Goal: Entertainment & Leisure: Consume media (video, audio)

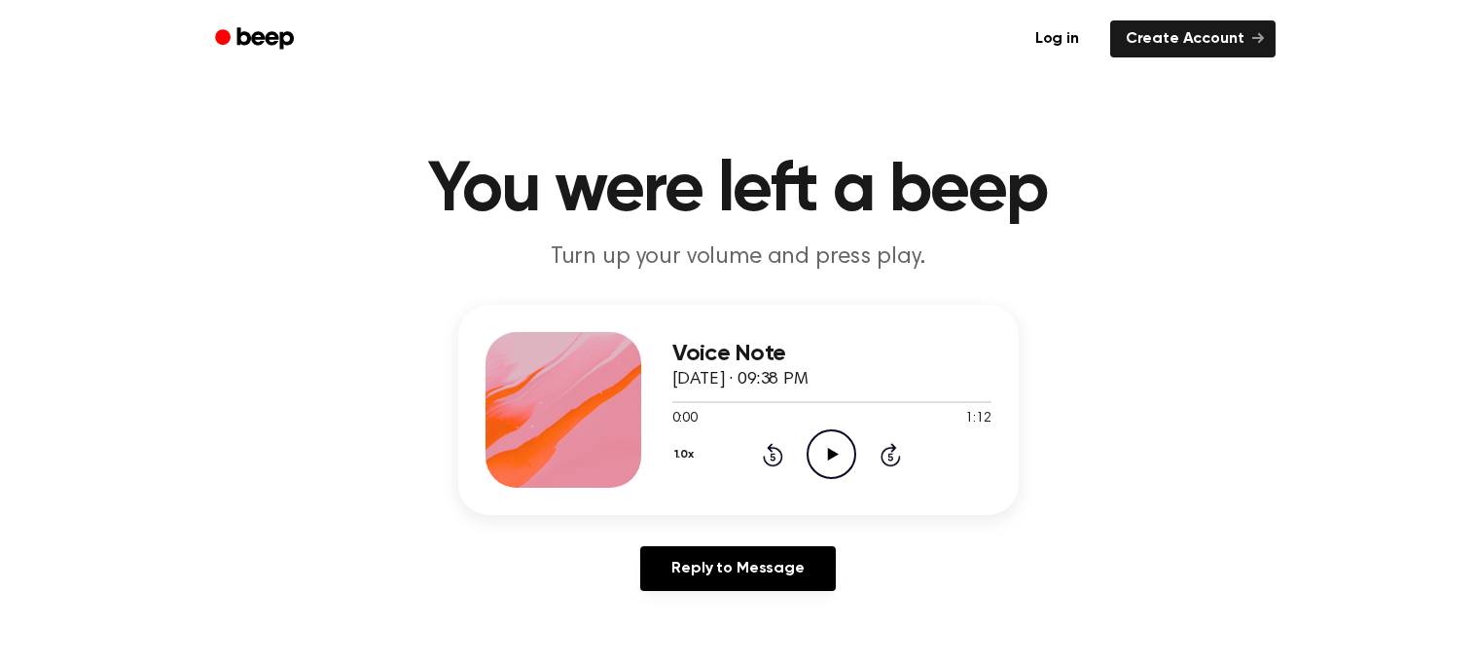
scroll to position [6, 0]
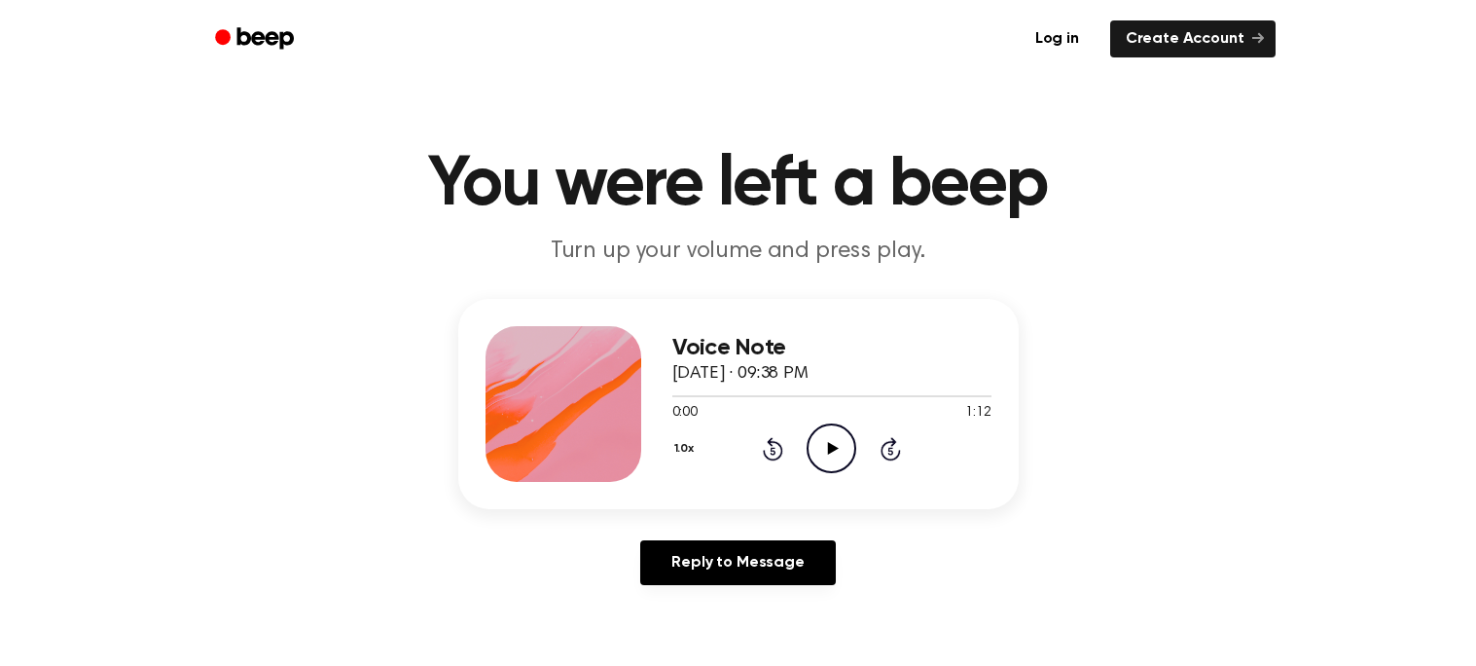
click at [830, 454] on icon "Play Audio" at bounding box center [832, 448] width 50 height 50
drag, startPoint x: 994, startPoint y: 398, endPoint x: 917, endPoint y: 408, distance: 77.5
click at [917, 408] on div "Voice Note September 16, 2024 · 09:38 PM 1:12 1:12 Your browser does not suppor…" at bounding box center [738, 404] width 561 height 210
click at [918, 408] on div "1:12 1:12" at bounding box center [832, 413] width 319 height 20
click at [782, 449] on icon at bounding box center [773, 448] width 20 height 23
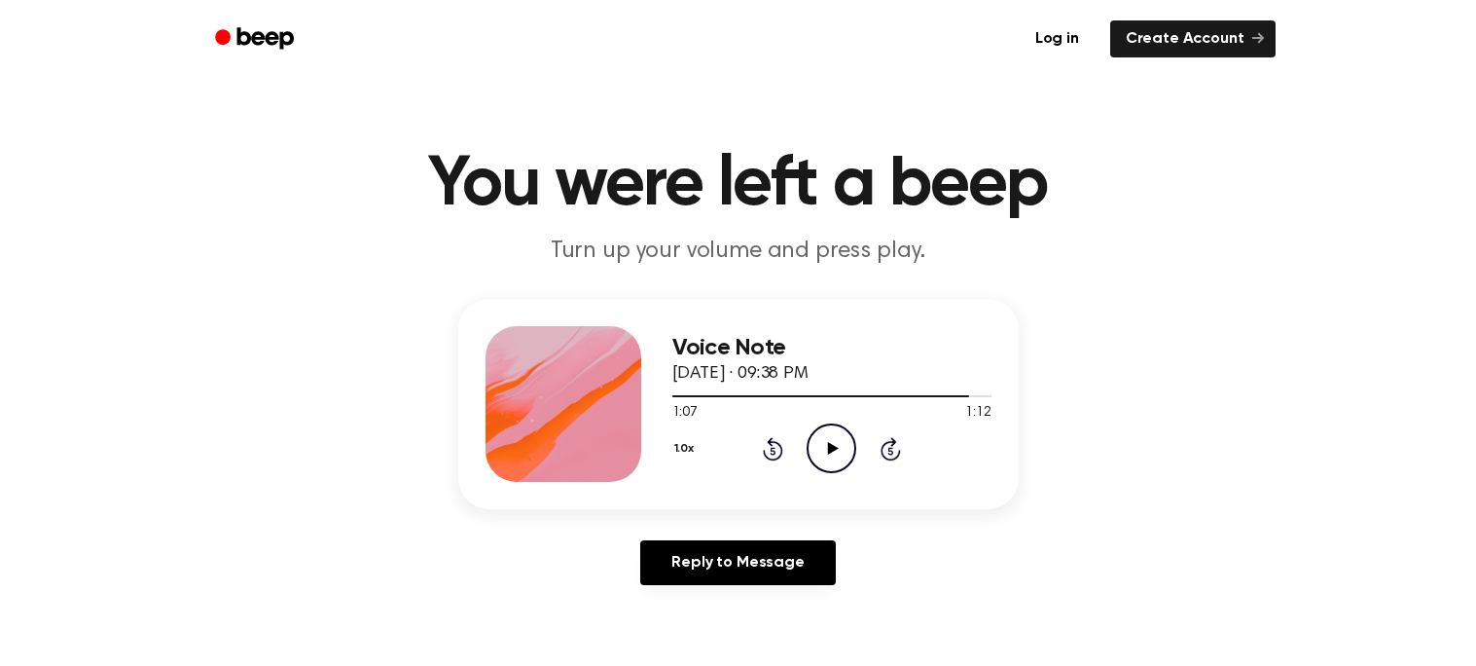
click at [768, 451] on icon "Rewind 5 seconds" at bounding box center [772, 448] width 21 height 25
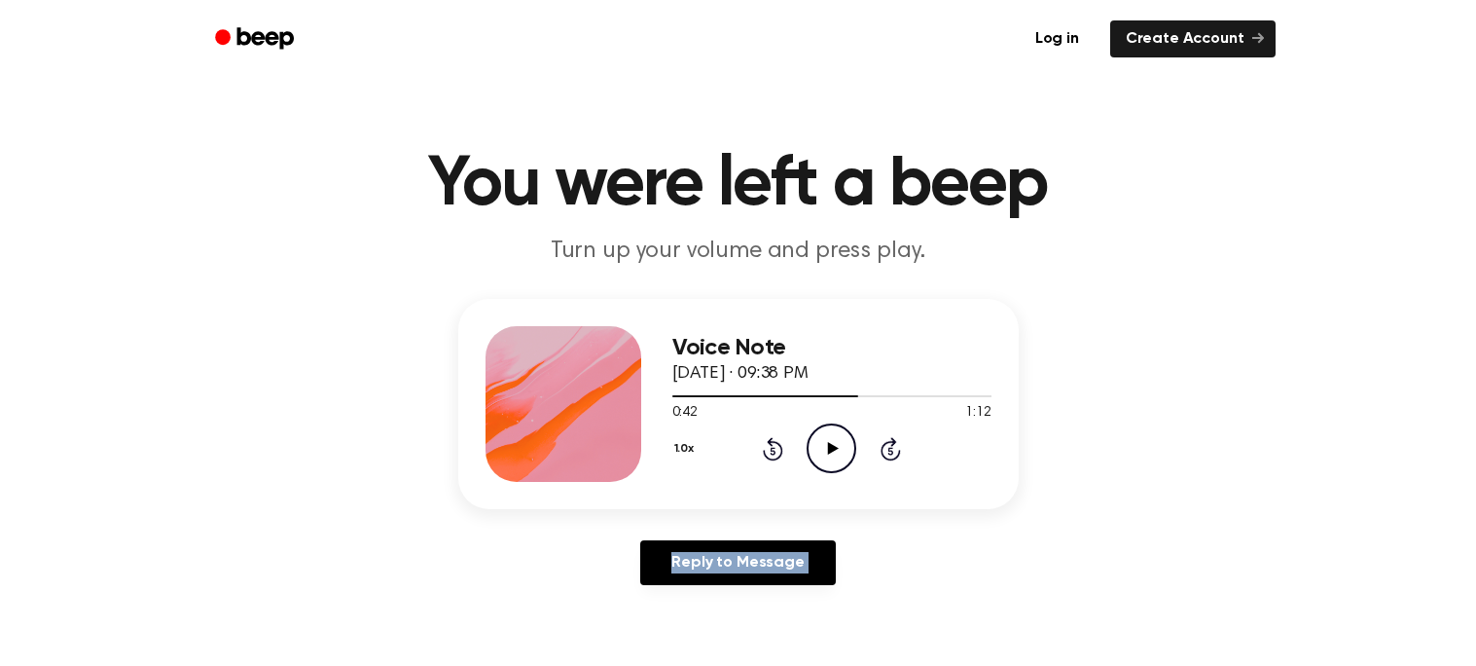
click at [768, 451] on icon "Rewind 5 seconds" at bounding box center [772, 448] width 21 height 25
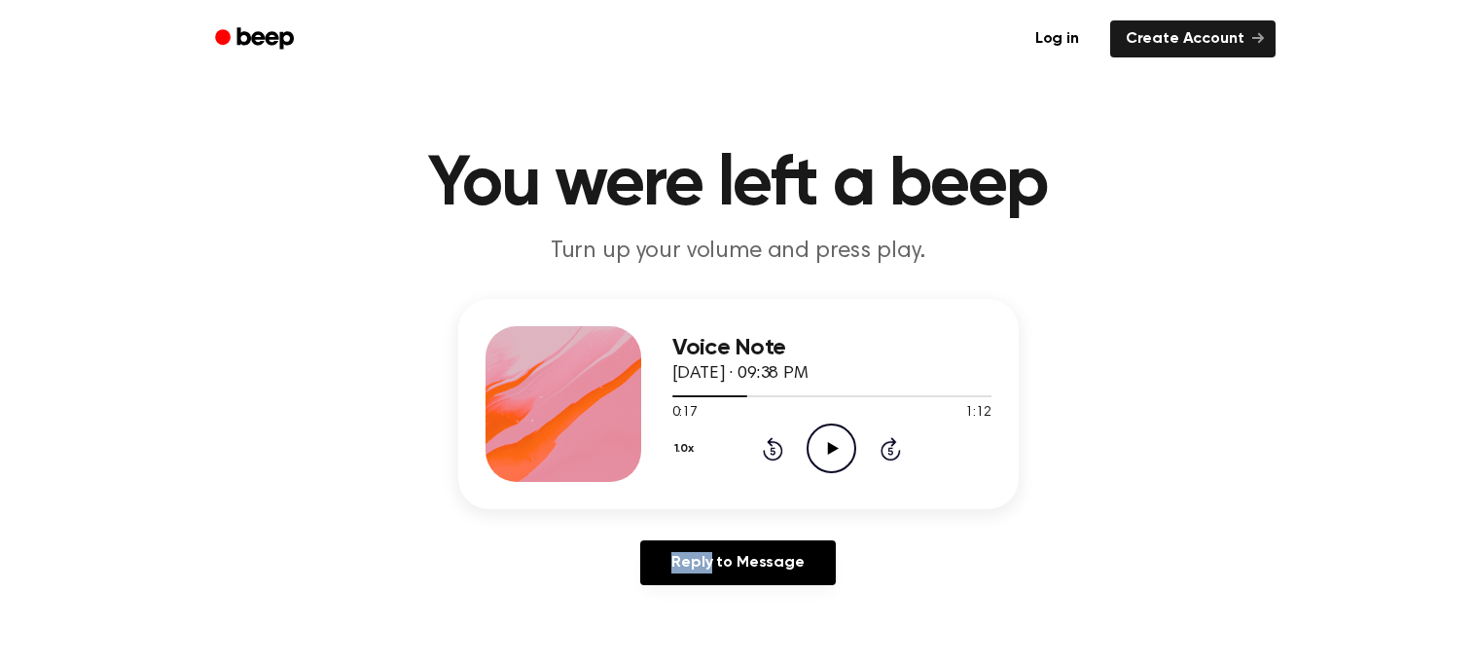
click at [768, 451] on icon "Rewind 5 seconds" at bounding box center [772, 448] width 21 height 25
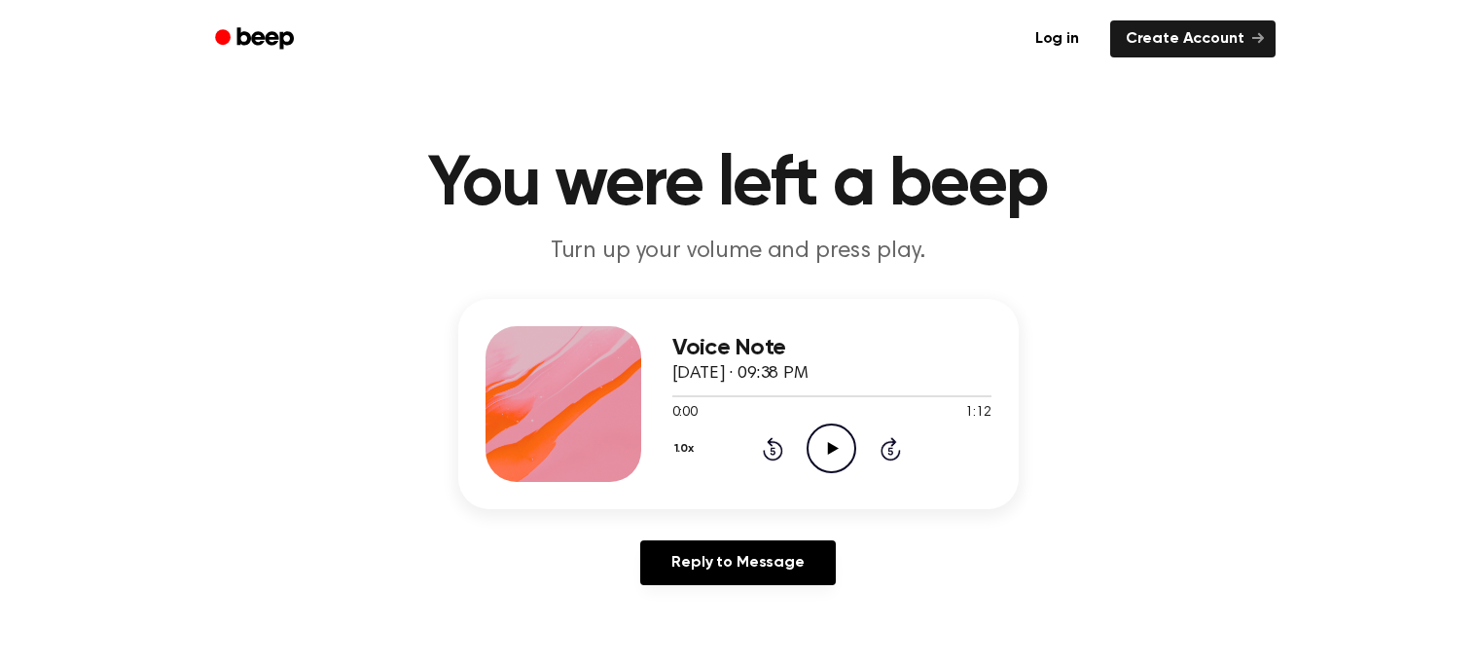
click at [843, 439] on icon "Play Audio" at bounding box center [832, 448] width 50 height 50
click at [843, 439] on icon "Pause Audio" at bounding box center [832, 448] width 50 height 50
click at [803, 456] on div "1.0x Rewind 5 seconds Play Audio Skip 5 seconds" at bounding box center [832, 448] width 319 height 50
click at [836, 446] on icon at bounding box center [833, 448] width 11 height 13
click at [832, 458] on icon "Pause Audio" at bounding box center [832, 448] width 50 height 50
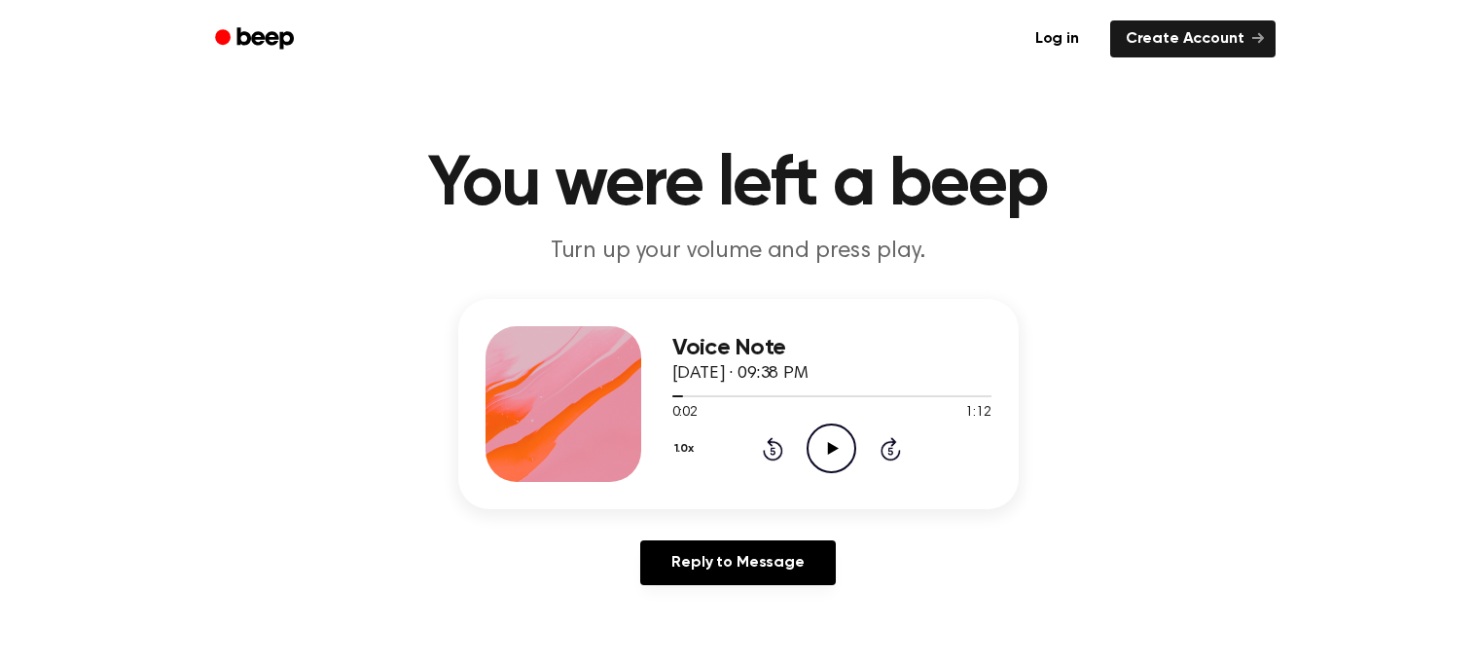
click at [830, 459] on icon "Play Audio" at bounding box center [832, 448] width 50 height 50
click at [826, 462] on icon "Pause Audio" at bounding box center [832, 448] width 50 height 50
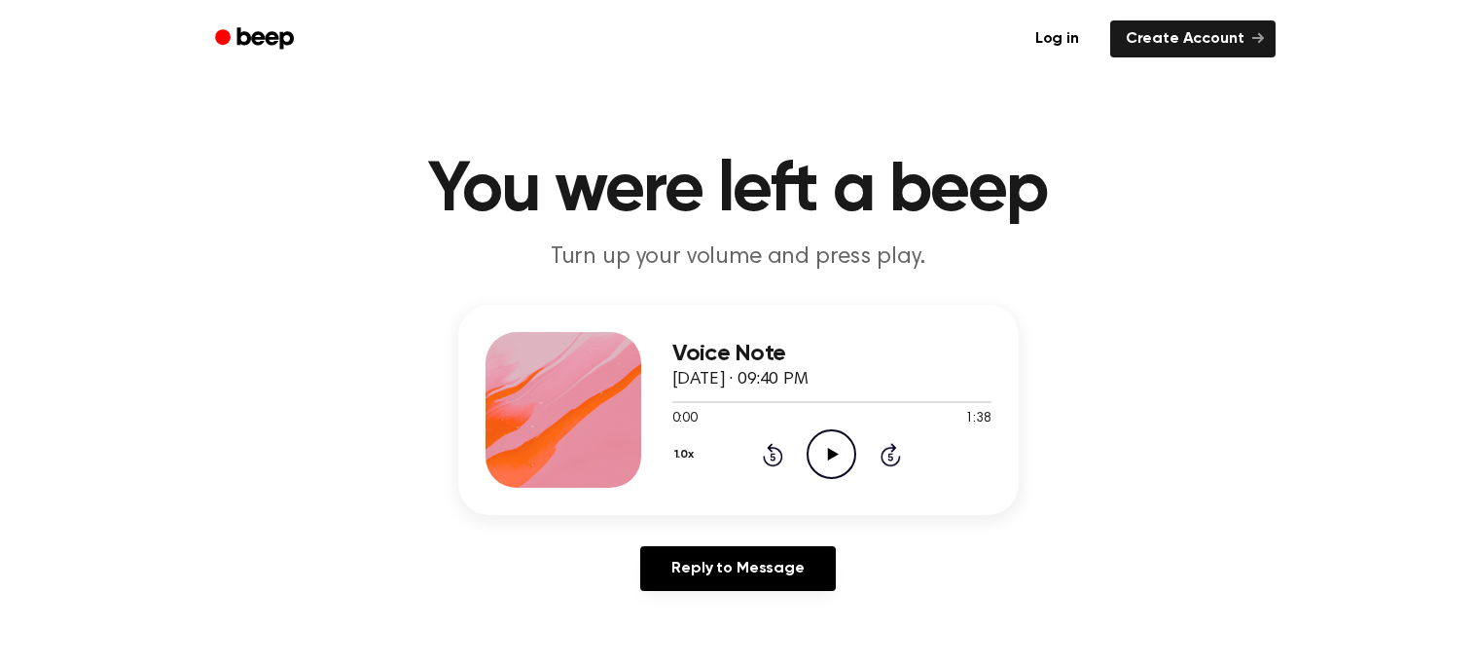
click at [827, 461] on icon "Play Audio" at bounding box center [832, 454] width 50 height 50
click at [826, 455] on icon "Play Audio" at bounding box center [832, 454] width 50 height 50
click at [814, 449] on icon "Play Audio" at bounding box center [832, 454] width 50 height 50
drag, startPoint x: 691, startPoint y: 404, endPoint x: 722, endPoint y: 410, distance: 31.7
click at [722, 410] on div "0:06 1:35 Your browser does not support the [object Object] element." at bounding box center [832, 411] width 319 height 36
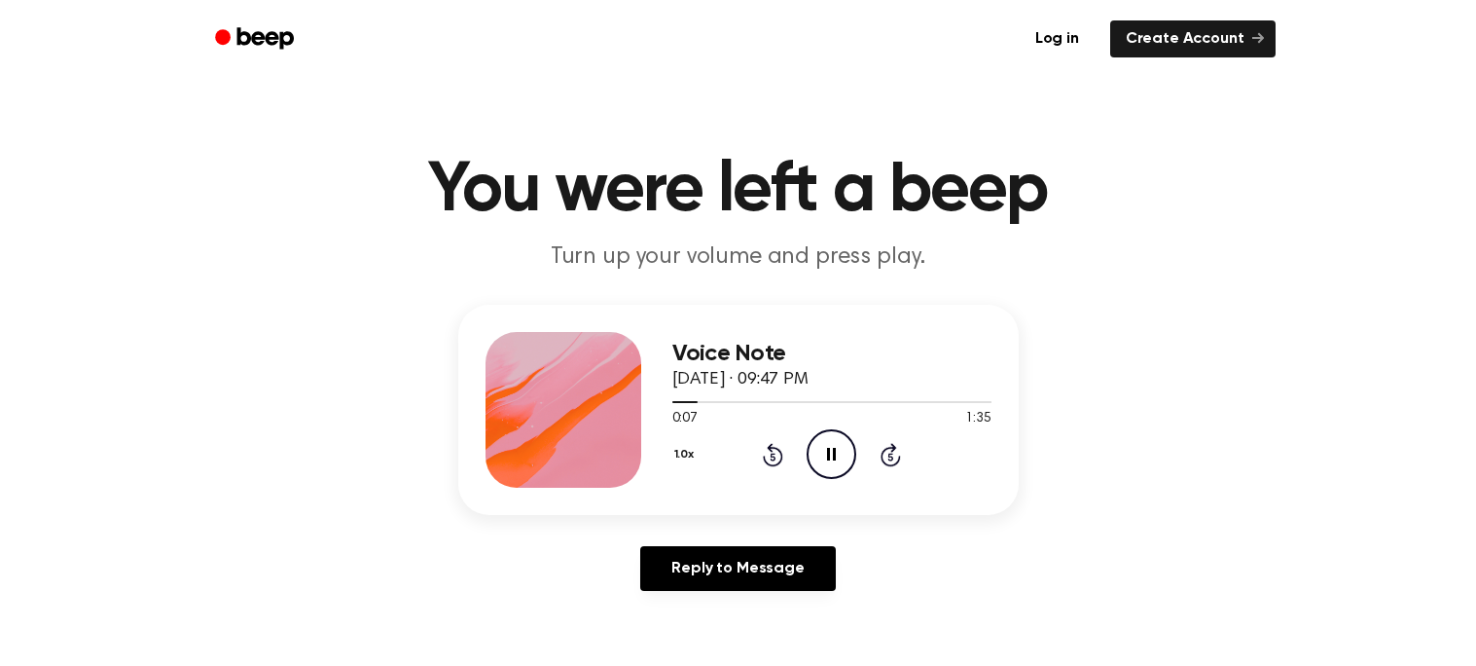
click at [887, 445] on icon "Skip 5 seconds" at bounding box center [890, 454] width 21 height 25
click at [889, 442] on icon "Skip 5 seconds" at bounding box center [890, 454] width 21 height 25
click at [910, 462] on div "1.0x Rewind 5 seconds Pause Audio Skip 5 seconds" at bounding box center [832, 454] width 319 height 50
click at [883, 438] on div "1.0x Rewind 5 seconds Pause Audio Skip 5 seconds" at bounding box center [832, 454] width 319 height 50
click at [882, 451] on icon at bounding box center [891, 454] width 20 height 23
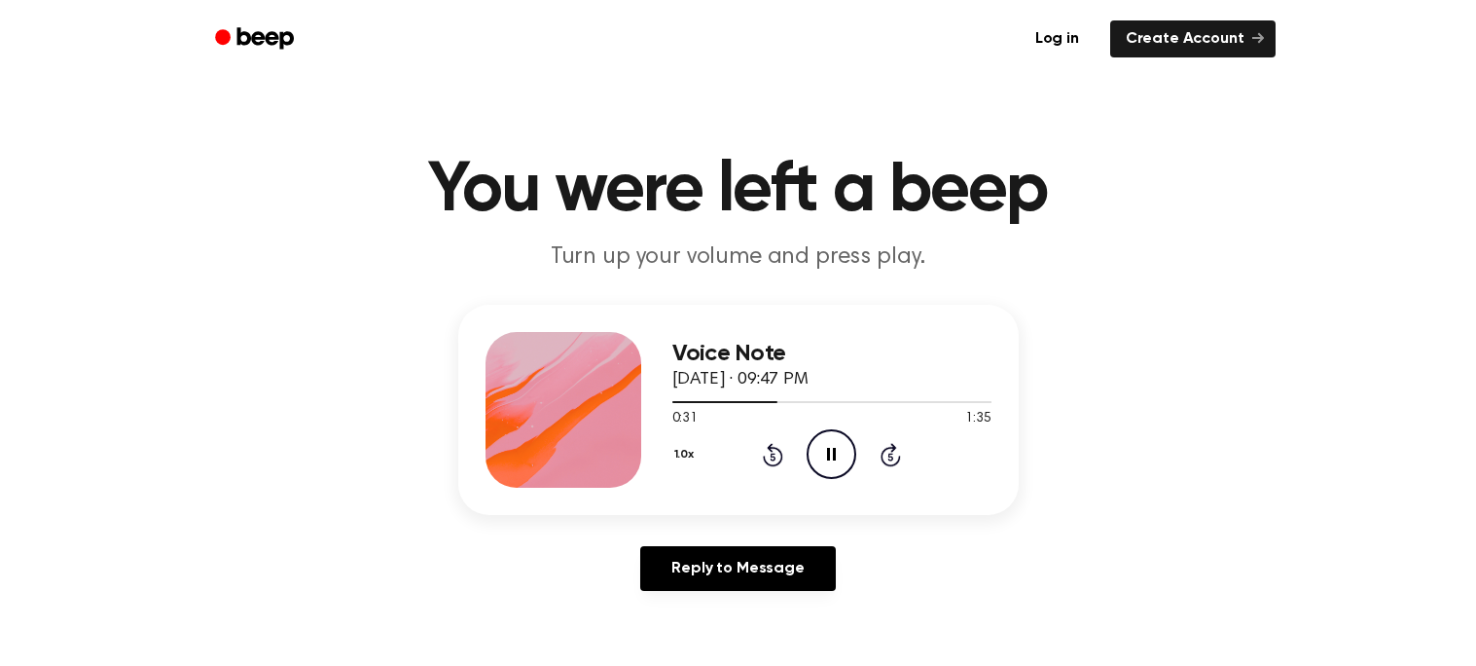
click at [883, 454] on icon at bounding box center [891, 454] width 20 height 23
click at [871, 440] on div "1.0x Rewind 5 seconds Pause Audio Skip 5 seconds" at bounding box center [832, 454] width 319 height 50
click at [889, 455] on icon at bounding box center [891, 457] width 5 height 8
click at [891, 454] on icon "Skip 5 seconds" at bounding box center [890, 454] width 21 height 25
click at [891, 460] on icon "Skip 5 seconds" at bounding box center [890, 454] width 21 height 25
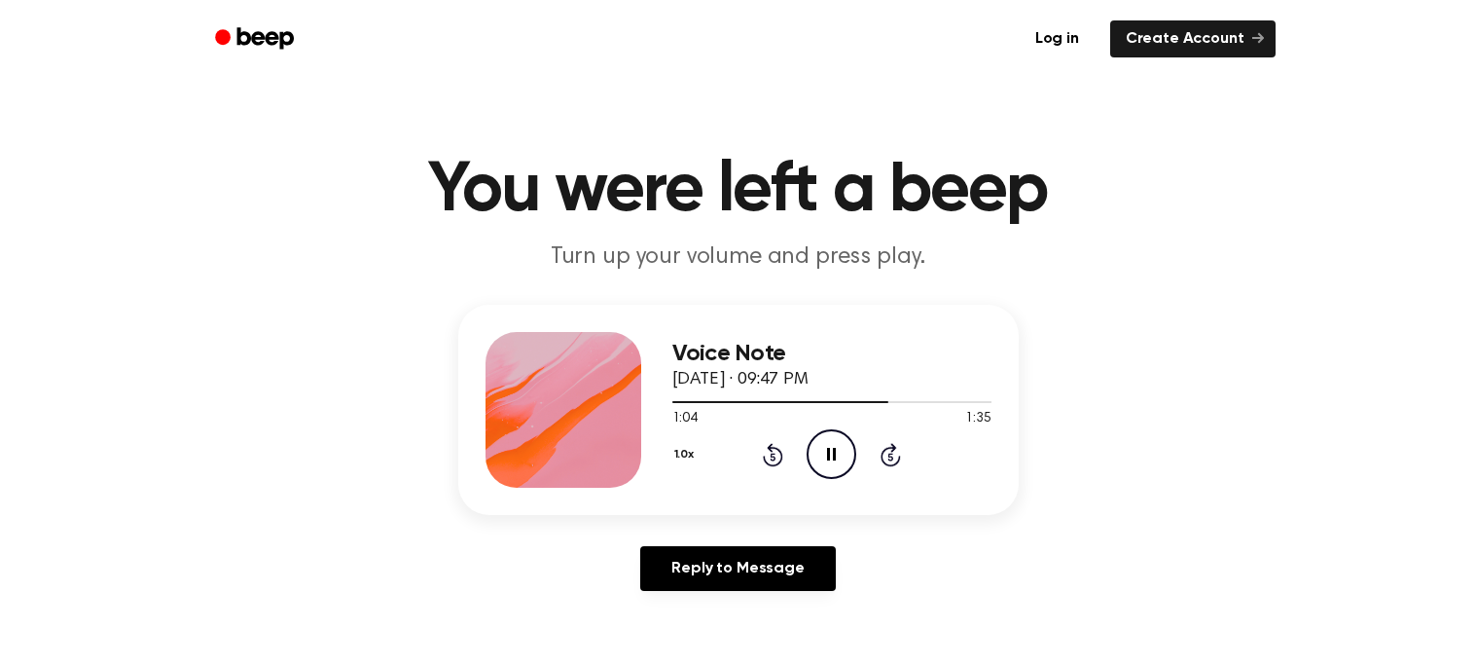
click at [891, 460] on icon "Skip 5 seconds" at bounding box center [890, 454] width 21 height 25
click at [768, 458] on icon "Rewind 5 seconds" at bounding box center [772, 454] width 21 height 25
click at [887, 452] on icon "Skip 5 seconds" at bounding box center [890, 454] width 21 height 25
click at [782, 454] on icon at bounding box center [773, 454] width 20 height 23
click at [893, 446] on icon at bounding box center [891, 454] width 20 height 23
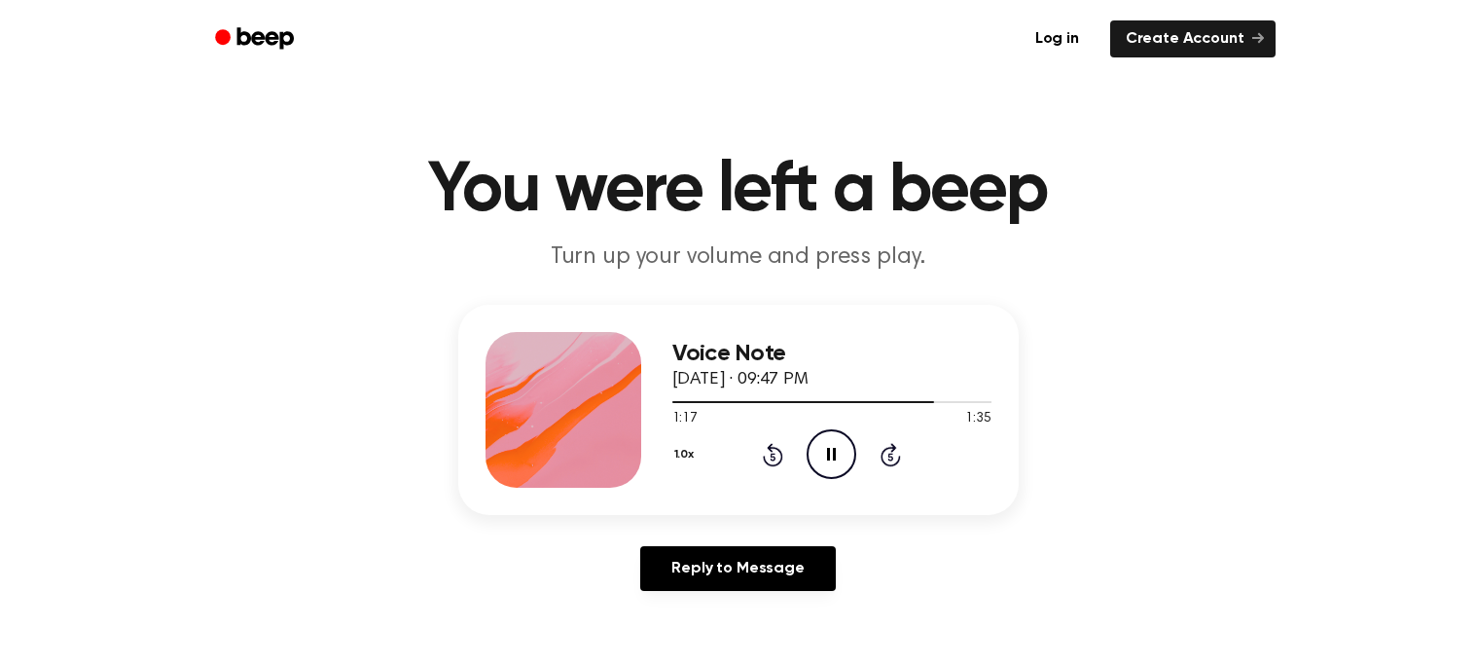
click at [764, 457] on icon at bounding box center [773, 454] width 20 height 23
click at [888, 443] on icon "Skip 5 seconds" at bounding box center [890, 454] width 21 height 25
click at [769, 472] on div "1.0x Rewind 5 seconds Pause Audio Skip 5 seconds" at bounding box center [832, 454] width 319 height 50
click at [790, 437] on div "1.0x Rewind 5 seconds Pause Audio Skip 5 seconds" at bounding box center [832, 454] width 319 height 50
click at [776, 449] on icon at bounding box center [773, 454] width 20 height 23
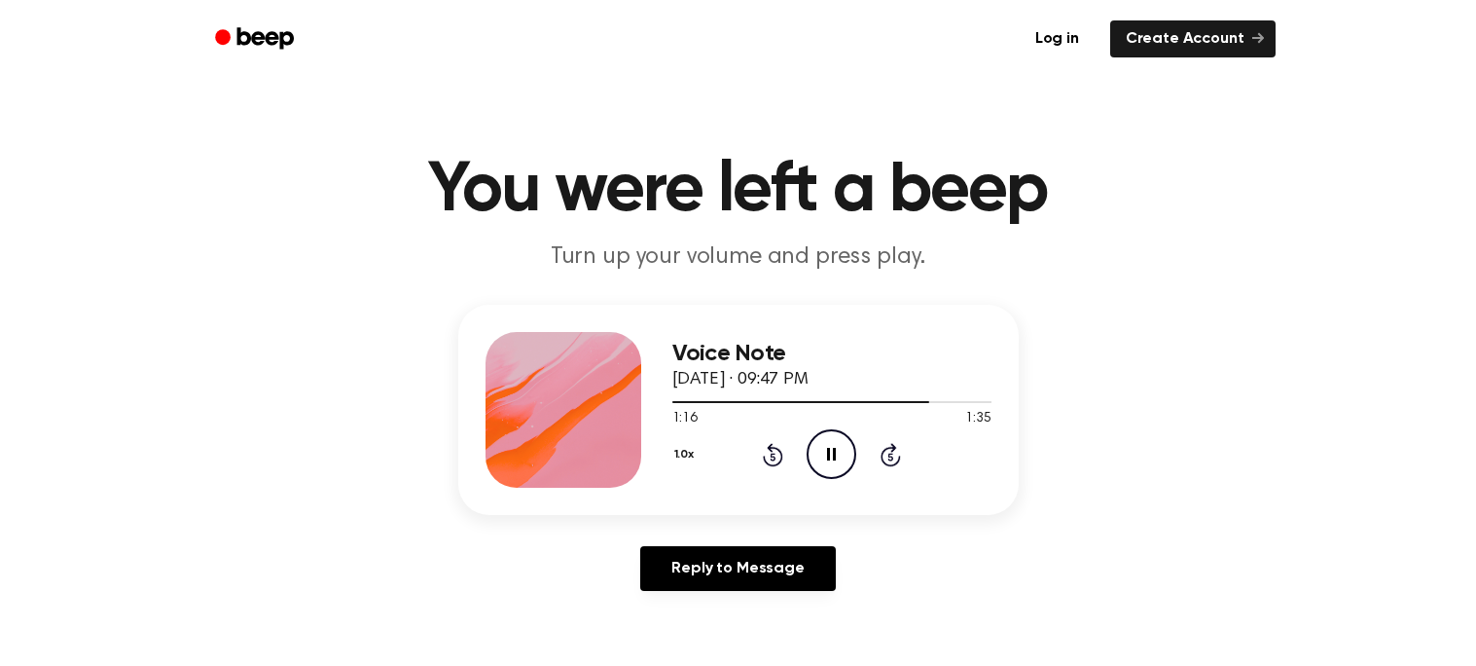
click at [880, 455] on icon "Skip 5 seconds" at bounding box center [890, 454] width 21 height 25
click at [908, 424] on div "1:33 1:35" at bounding box center [832, 419] width 319 height 20
click at [895, 459] on icon "Skip 5 seconds" at bounding box center [890, 454] width 21 height 25
click at [773, 455] on icon at bounding box center [773, 457] width 5 height 8
click at [886, 454] on icon "Skip 5 seconds" at bounding box center [890, 454] width 21 height 25
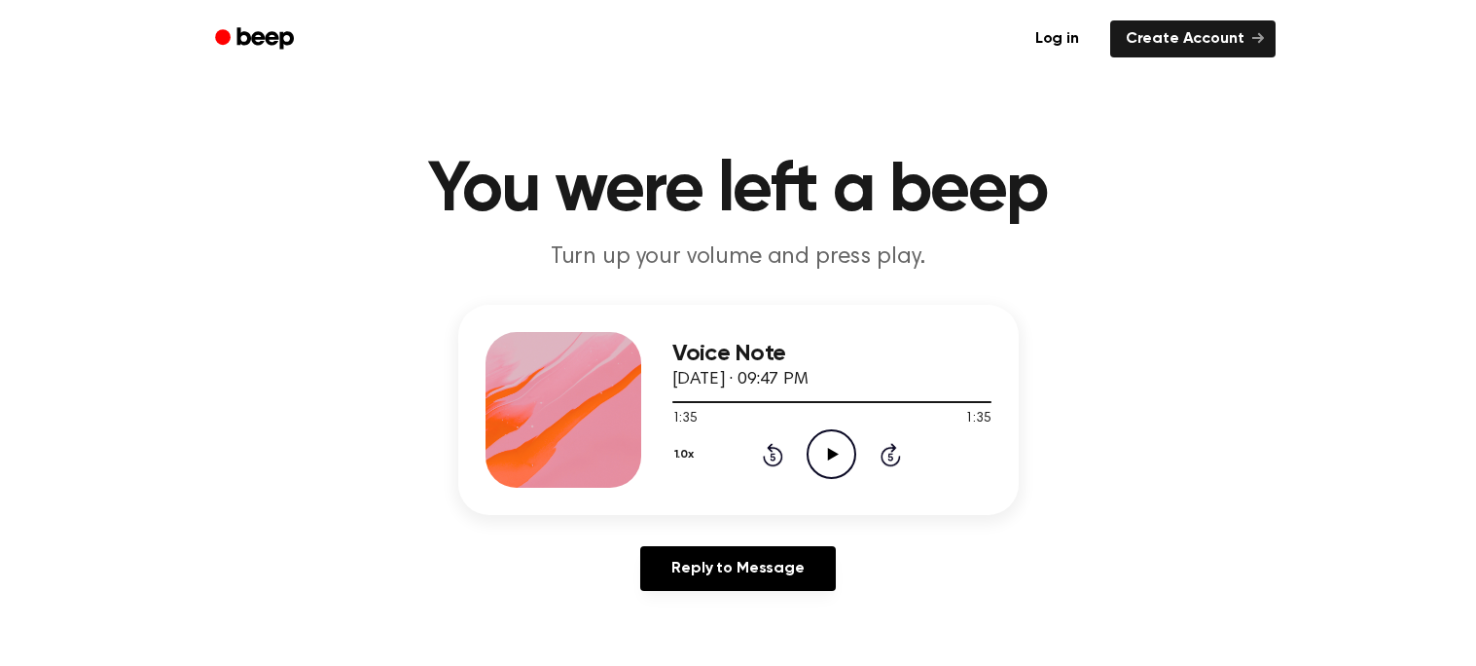
click at [774, 461] on icon "Rewind 5 seconds" at bounding box center [772, 454] width 21 height 25
drag, startPoint x: 946, startPoint y: 398, endPoint x: 967, endPoint y: 404, distance: 22.2
click at [967, 404] on div at bounding box center [832, 401] width 319 height 16
drag, startPoint x: 968, startPoint y: 406, endPoint x: 983, endPoint y: 408, distance: 14.7
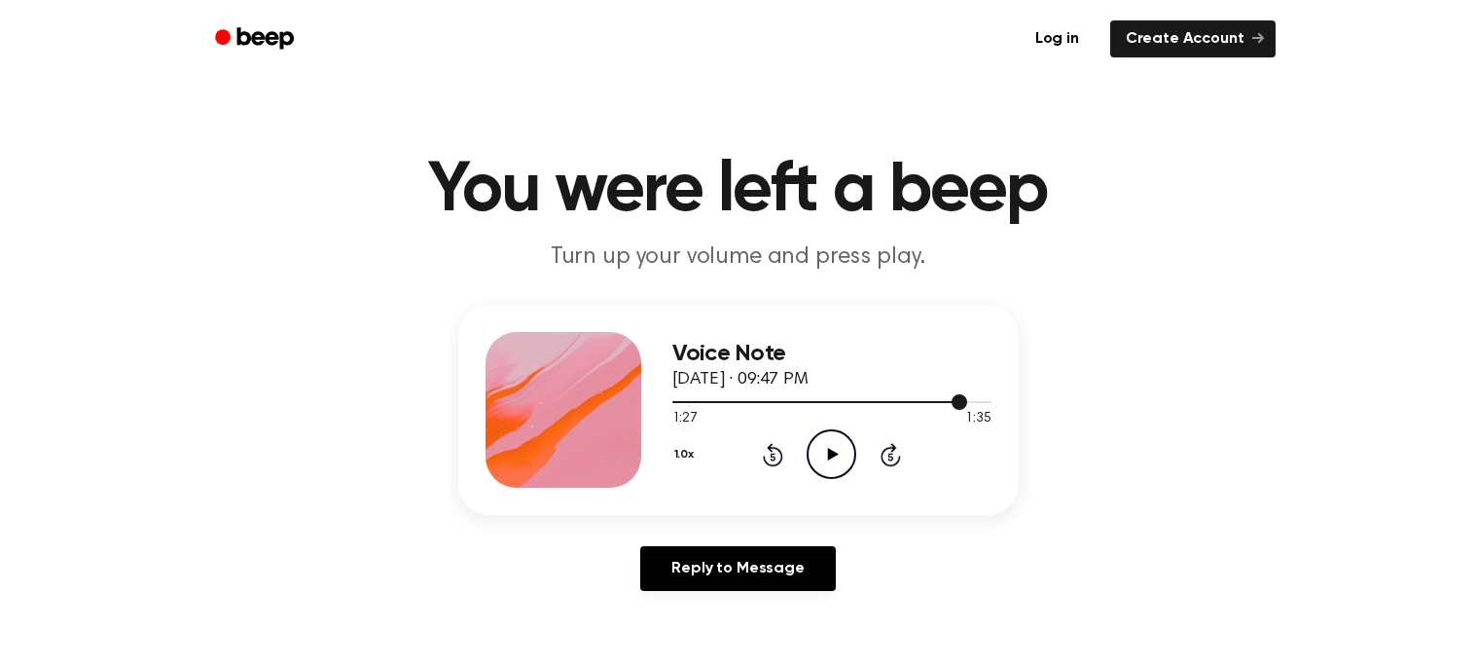
click at [983, 408] on div at bounding box center [832, 401] width 319 height 16
click at [831, 451] on icon at bounding box center [833, 454] width 11 height 13
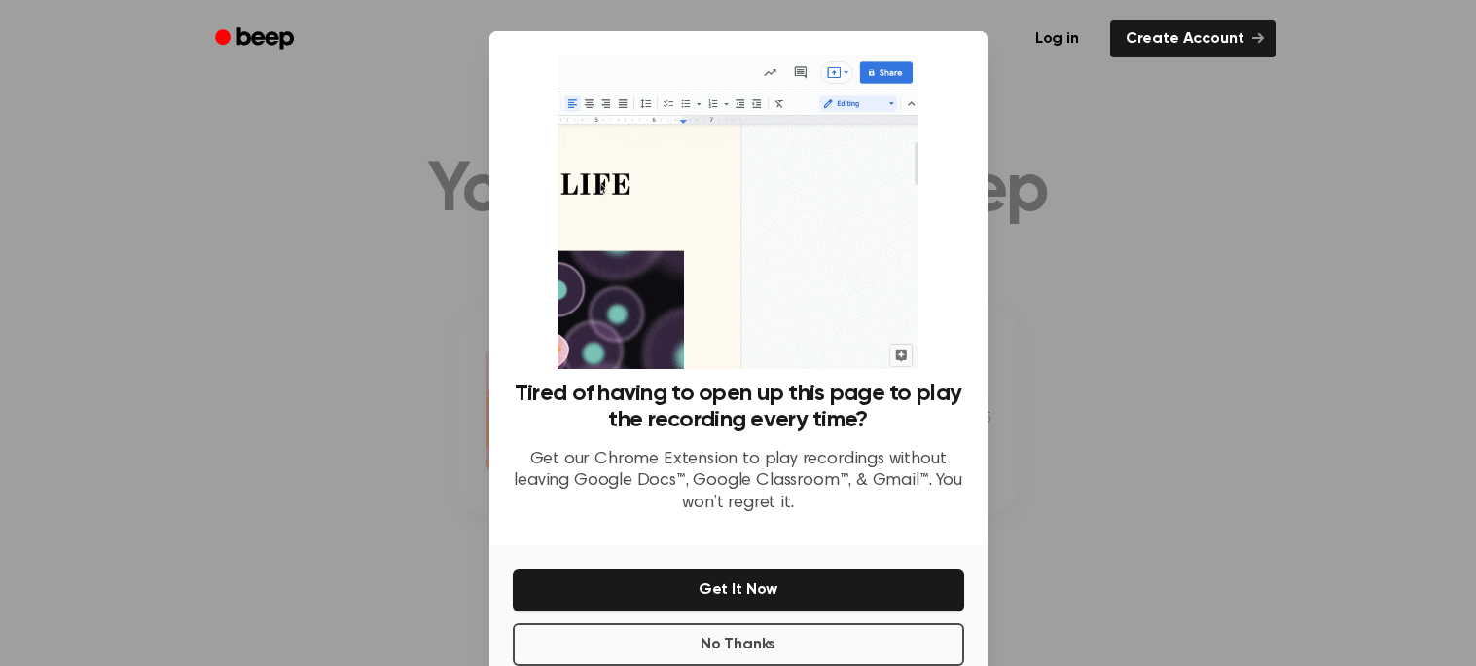
click at [1109, 417] on div at bounding box center [738, 333] width 1476 height 666
click at [863, 636] on button "No Thanks" at bounding box center [739, 644] width 452 height 43
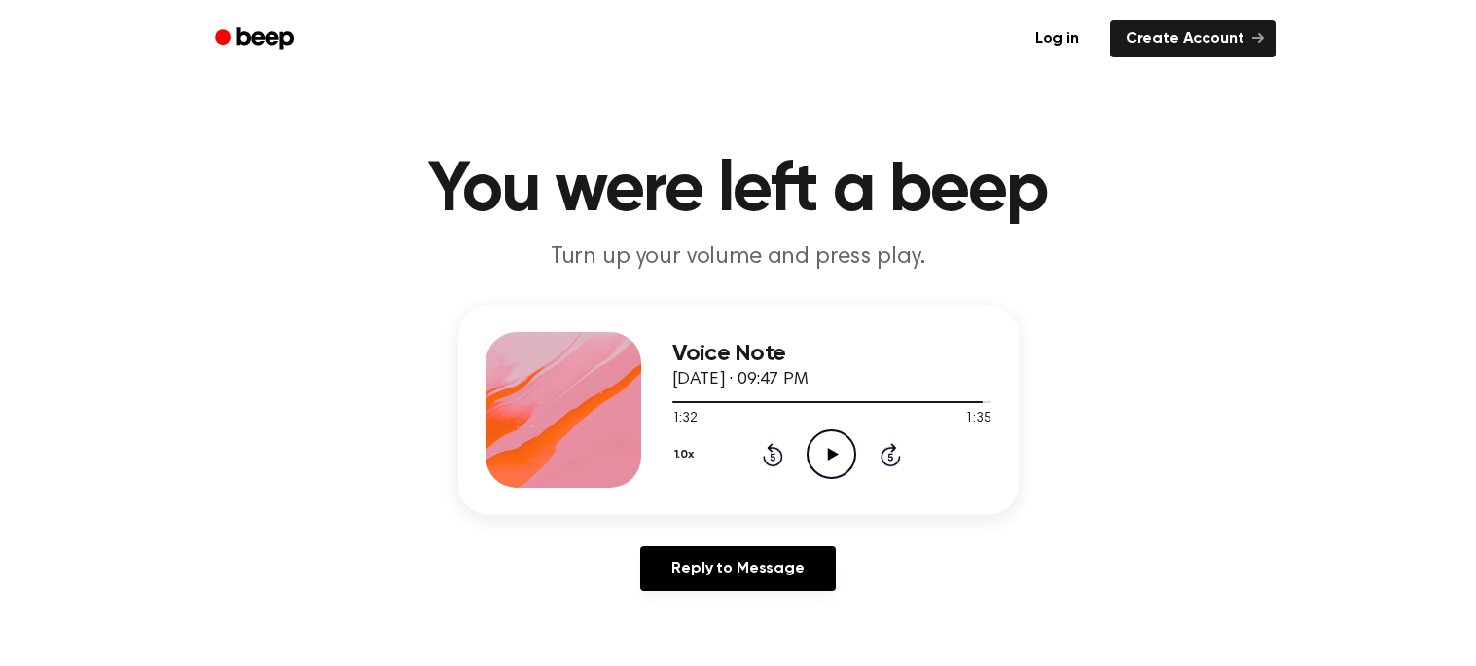
click at [841, 450] on icon "Play Audio" at bounding box center [832, 454] width 50 height 50
click at [887, 442] on icon "Skip 5 seconds" at bounding box center [890, 454] width 21 height 25
click at [827, 409] on div "0:00 1:35" at bounding box center [832, 419] width 319 height 20
click at [815, 459] on icon "Play Audio" at bounding box center [832, 454] width 50 height 50
click at [1151, 392] on div "Voice Note [DATE] · 09:47 PM 0:00 1:35 Your browser does not support the [objec…" at bounding box center [738, 456] width 1430 height 302
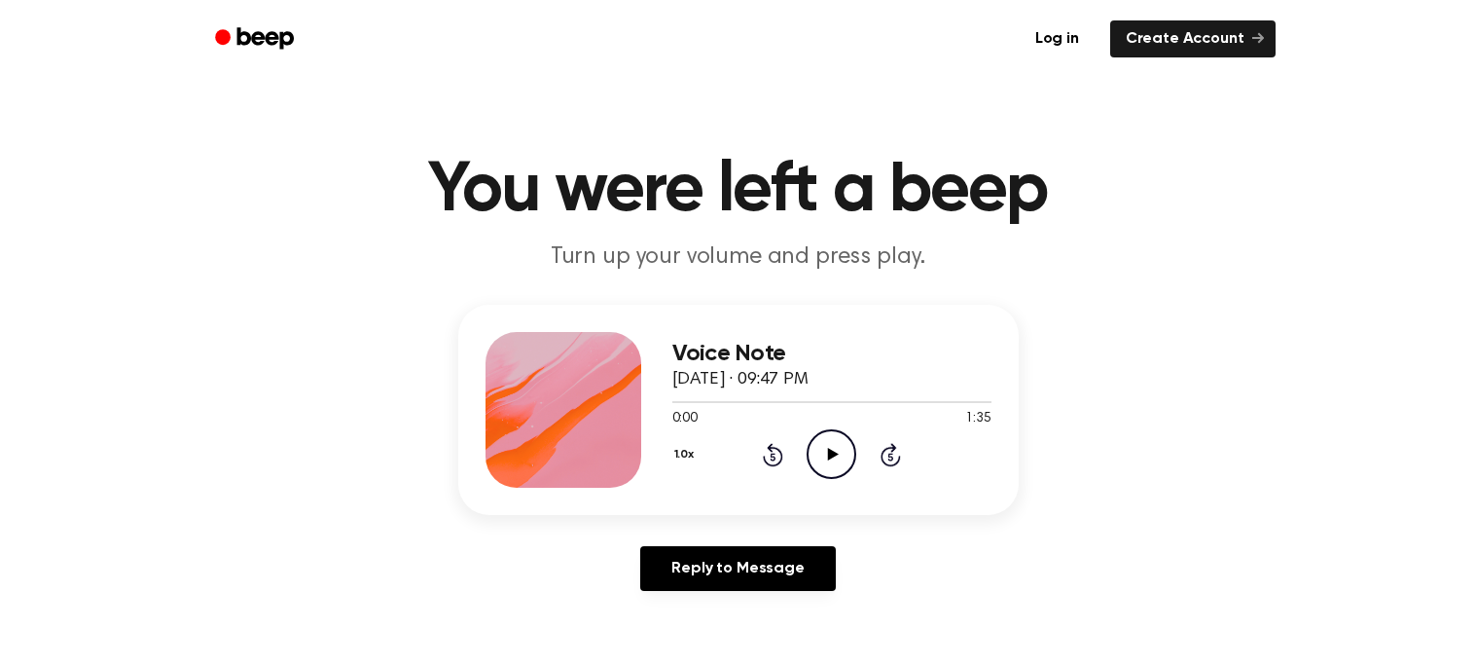
click at [952, 269] on p "Turn up your volume and press play." at bounding box center [738, 257] width 747 height 32
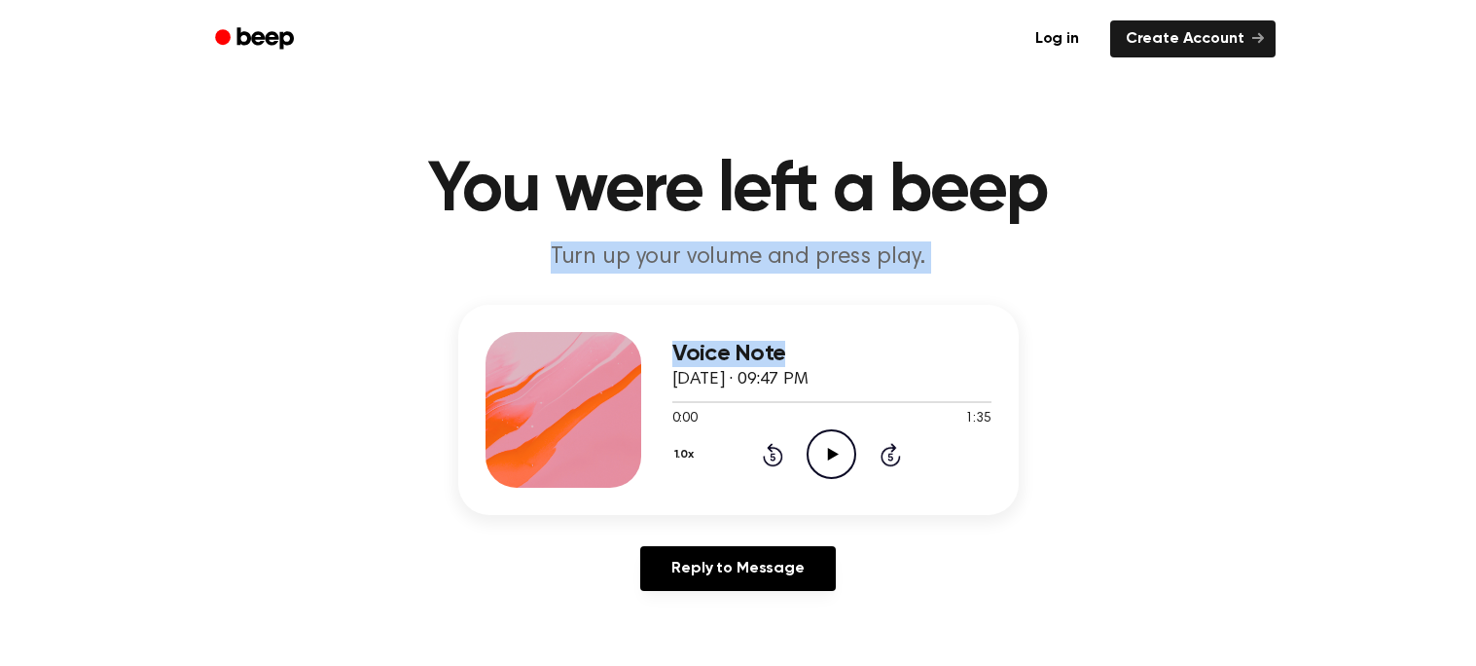
drag, startPoint x: 1175, startPoint y: 225, endPoint x: 1193, endPoint y: 298, distance: 75.3
click at [1193, 298] on main "You were left a beep Turn up your volume and press play. Voice Note September 1…" at bounding box center [738, 600] width 1476 height 1200
drag, startPoint x: 677, startPoint y: 379, endPoint x: 873, endPoint y: 372, distance: 195.7
click at [809, 372] on span "September 16, 2024 · 09:47 PM" at bounding box center [741, 380] width 136 height 18
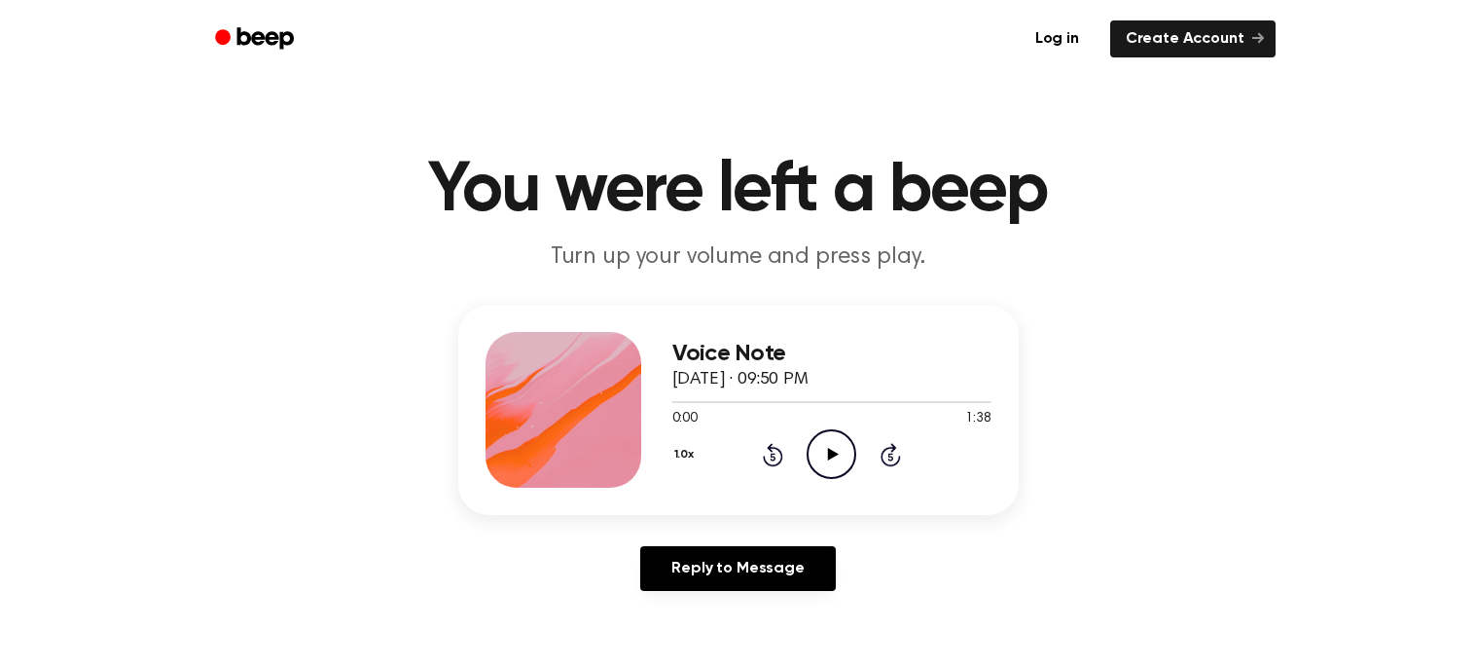
click at [820, 457] on icon "Play Audio" at bounding box center [832, 454] width 50 height 50
